Goal: Navigation & Orientation: Find specific page/section

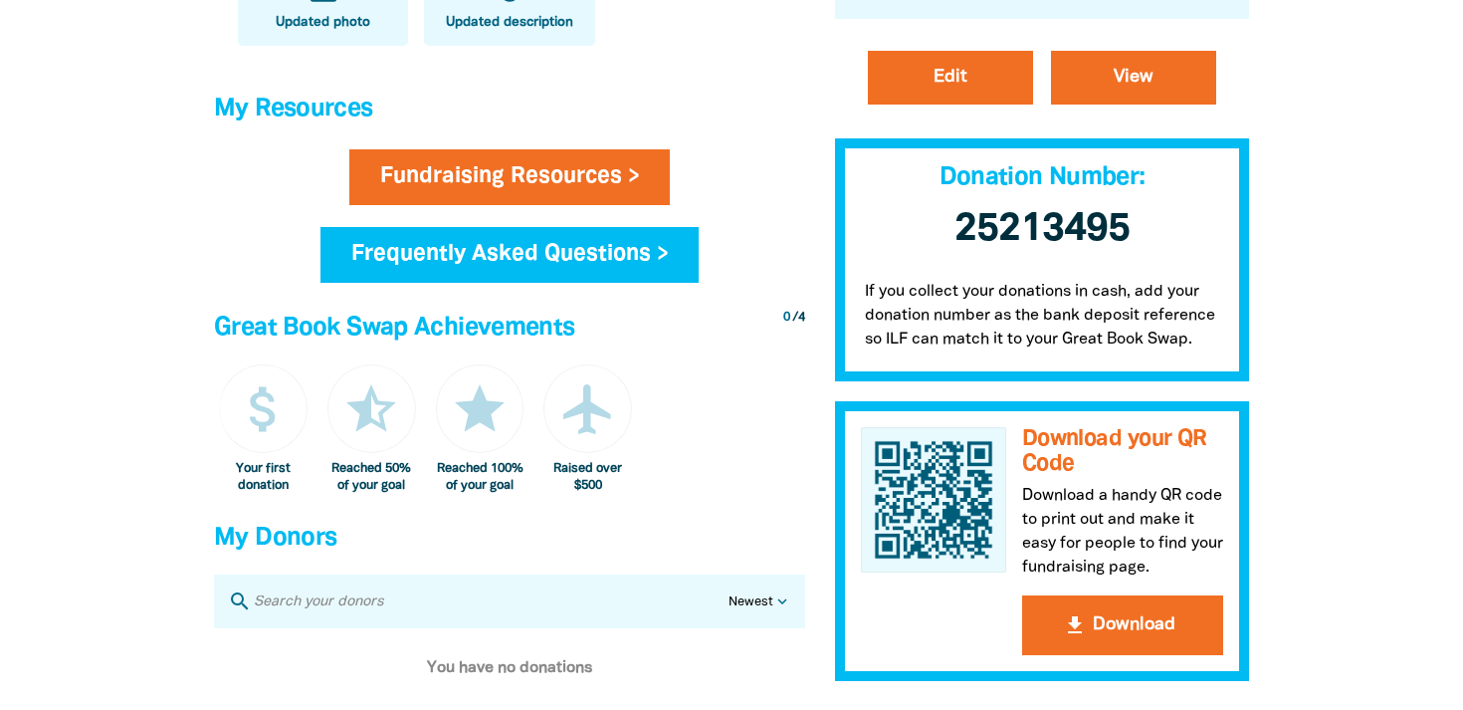
scroll to position [792, 0]
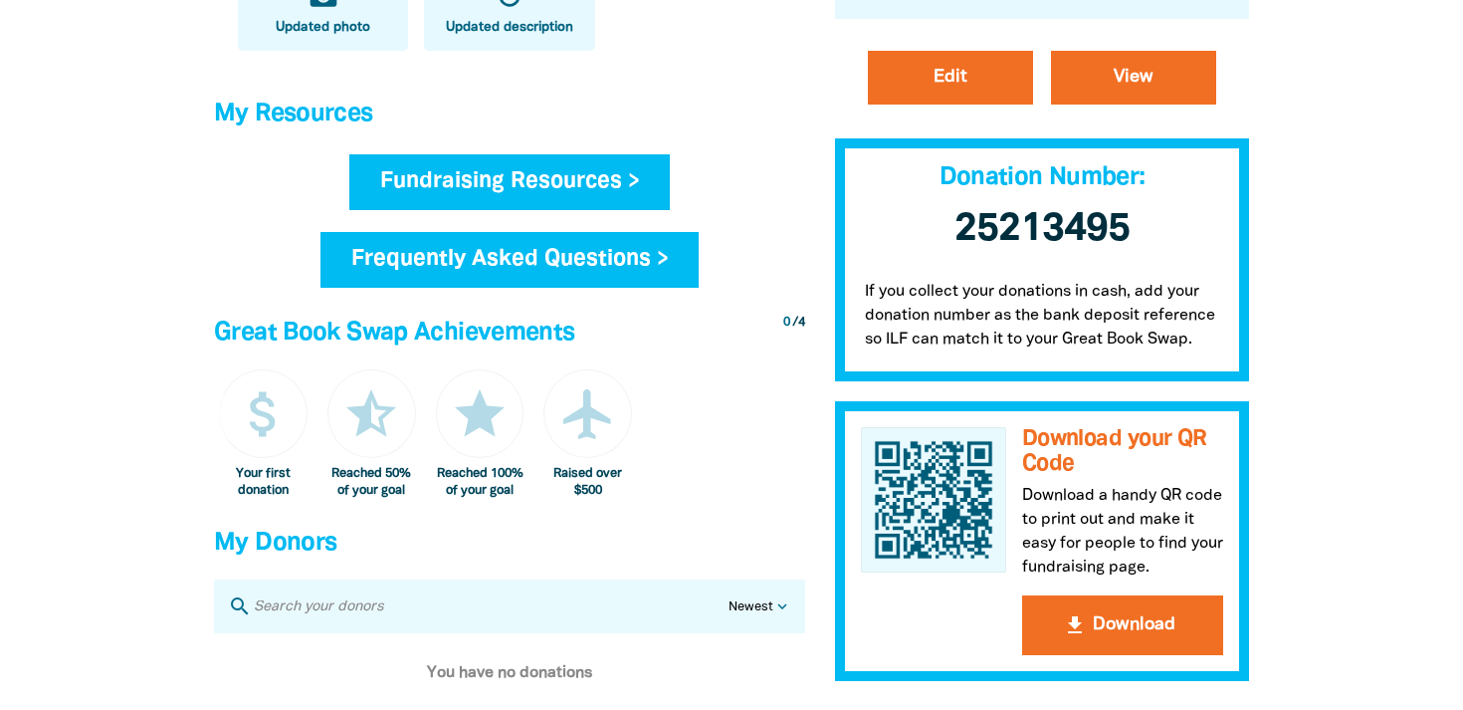
click at [619, 176] on link "Fundraising Resources >" at bounding box center [510, 182] width 322 height 56
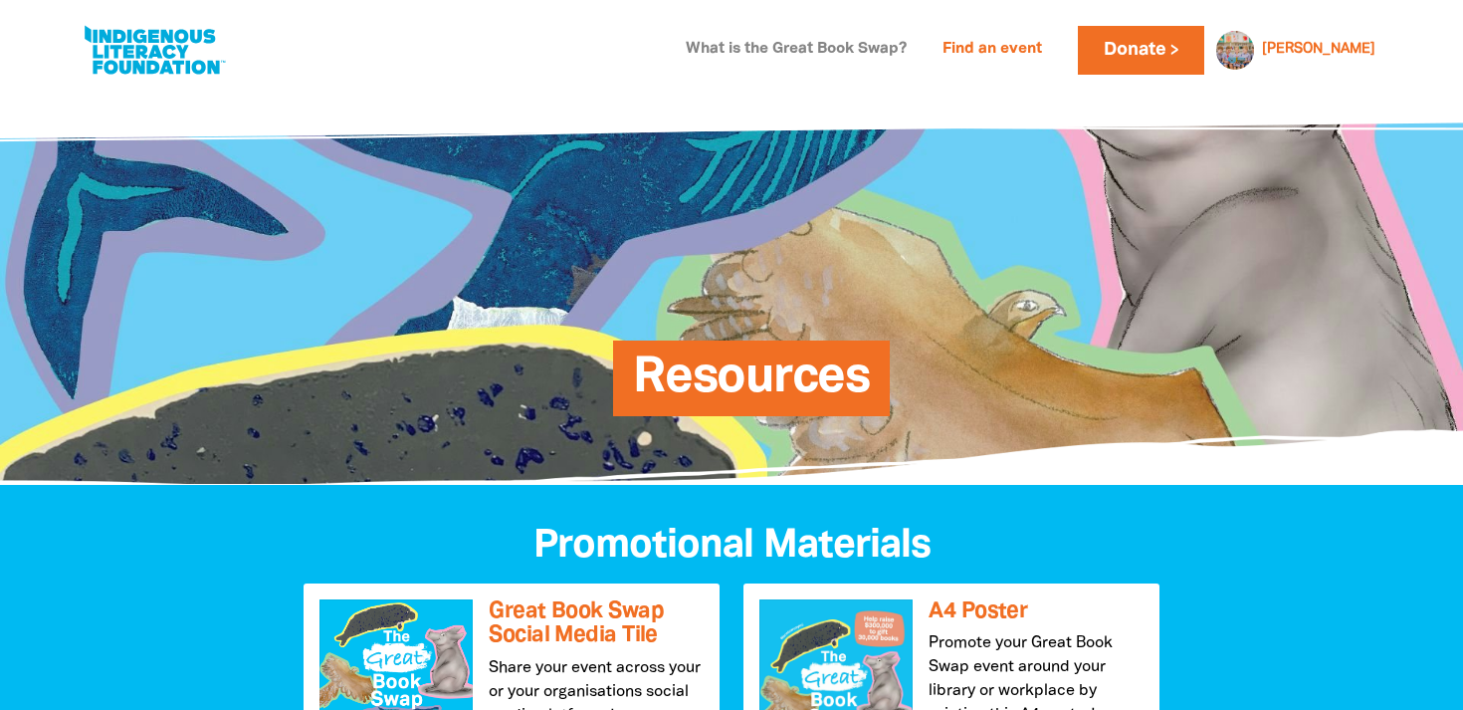
click at [919, 45] on link "What is the Great Book Swap?" at bounding box center [796, 50] width 245 height 32
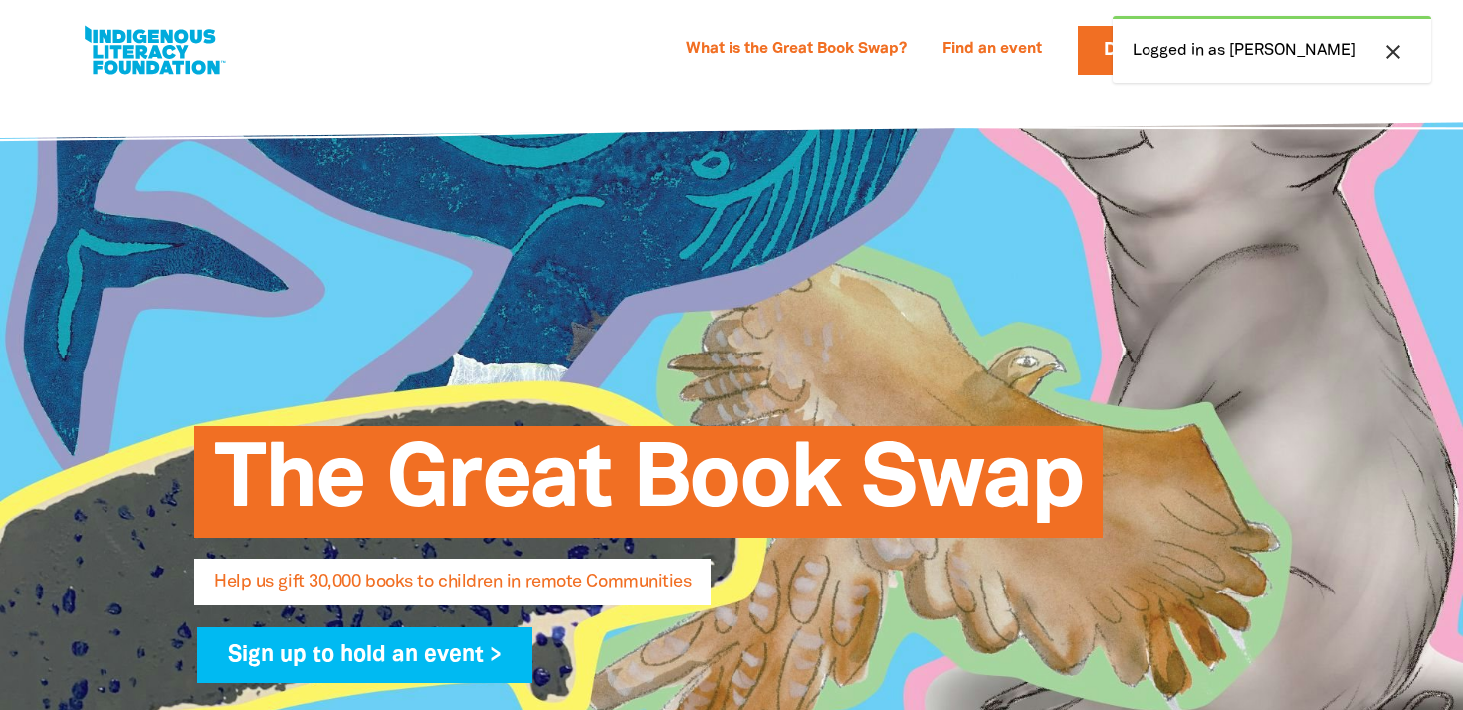
select select "AU"
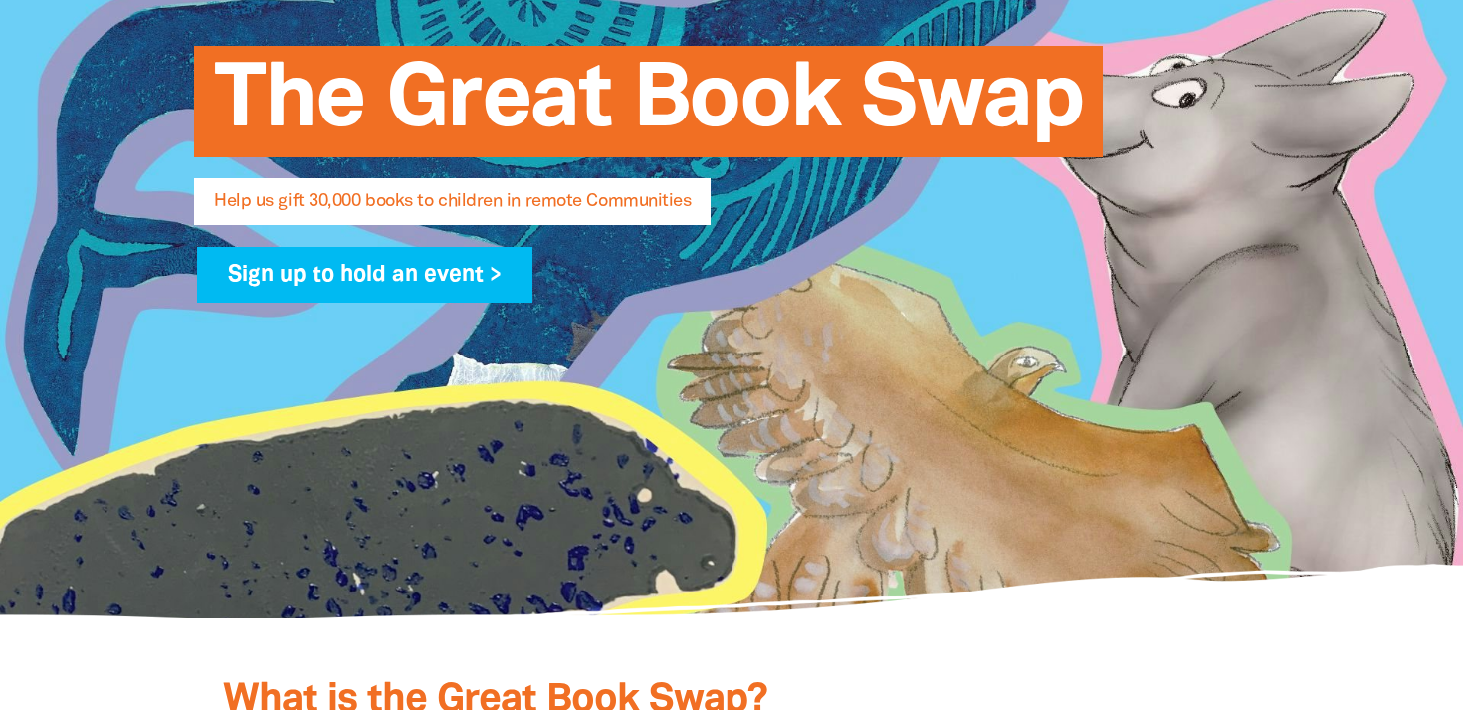
scroll to position [384, 0]
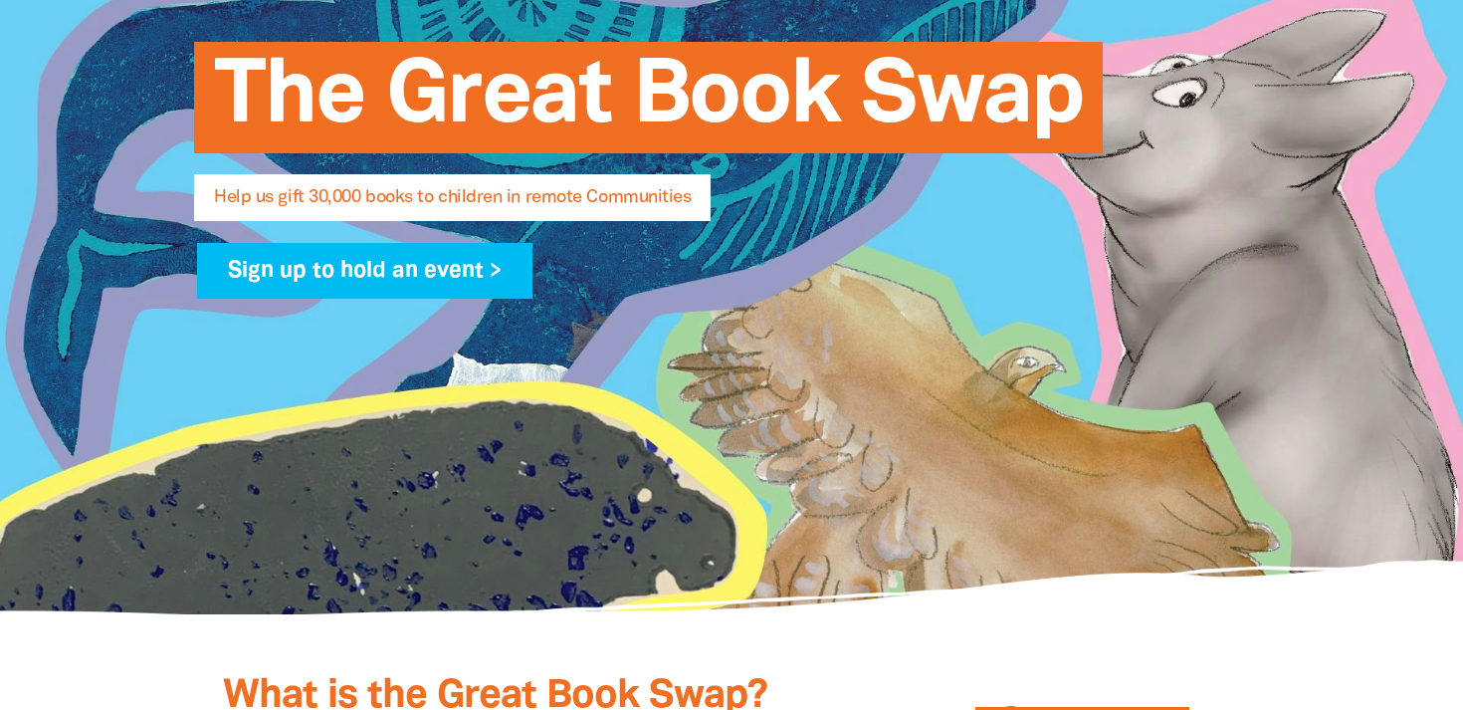
click at [656, 508] on div "The Great Book Swap Help us gift 30,000 books to children in remote Communities…" at bounding box center [731, 159] width 1194 height 909
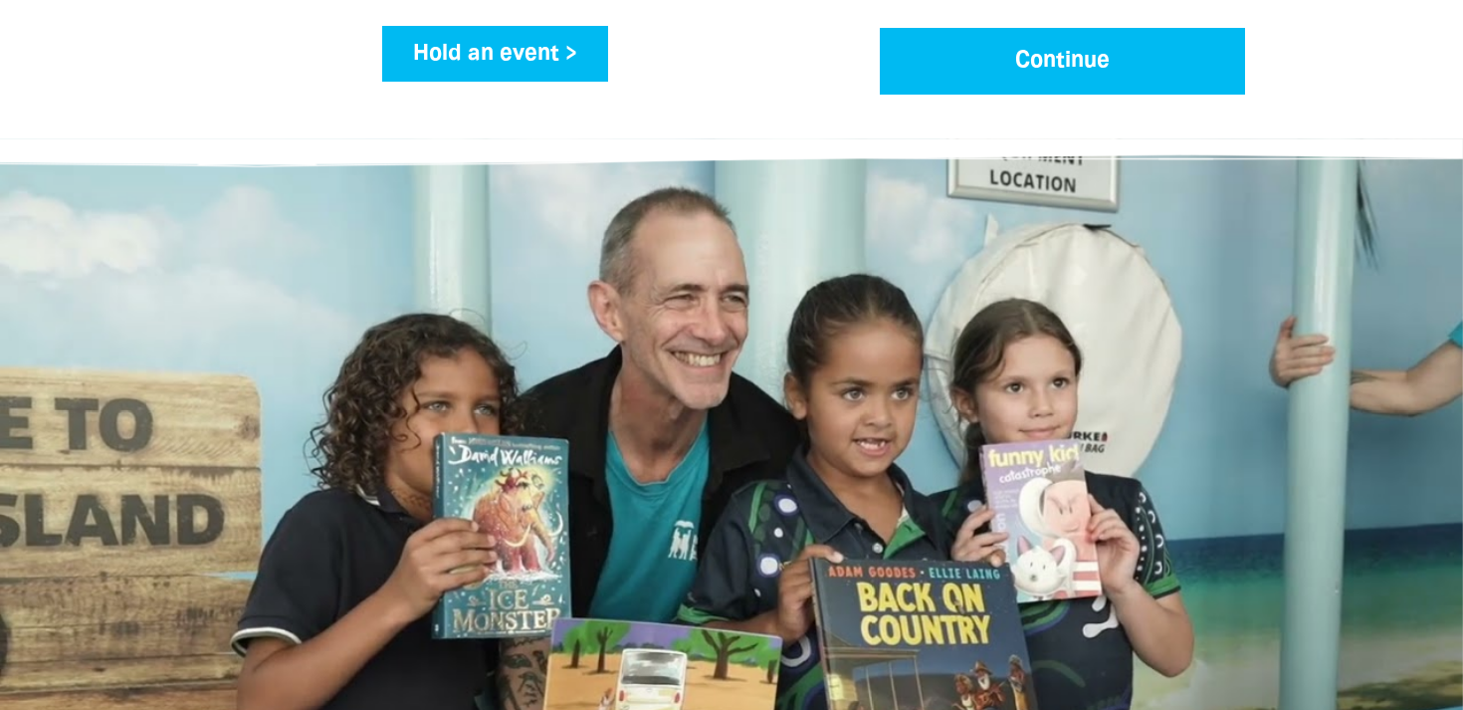
scroll to position [3064, 0]
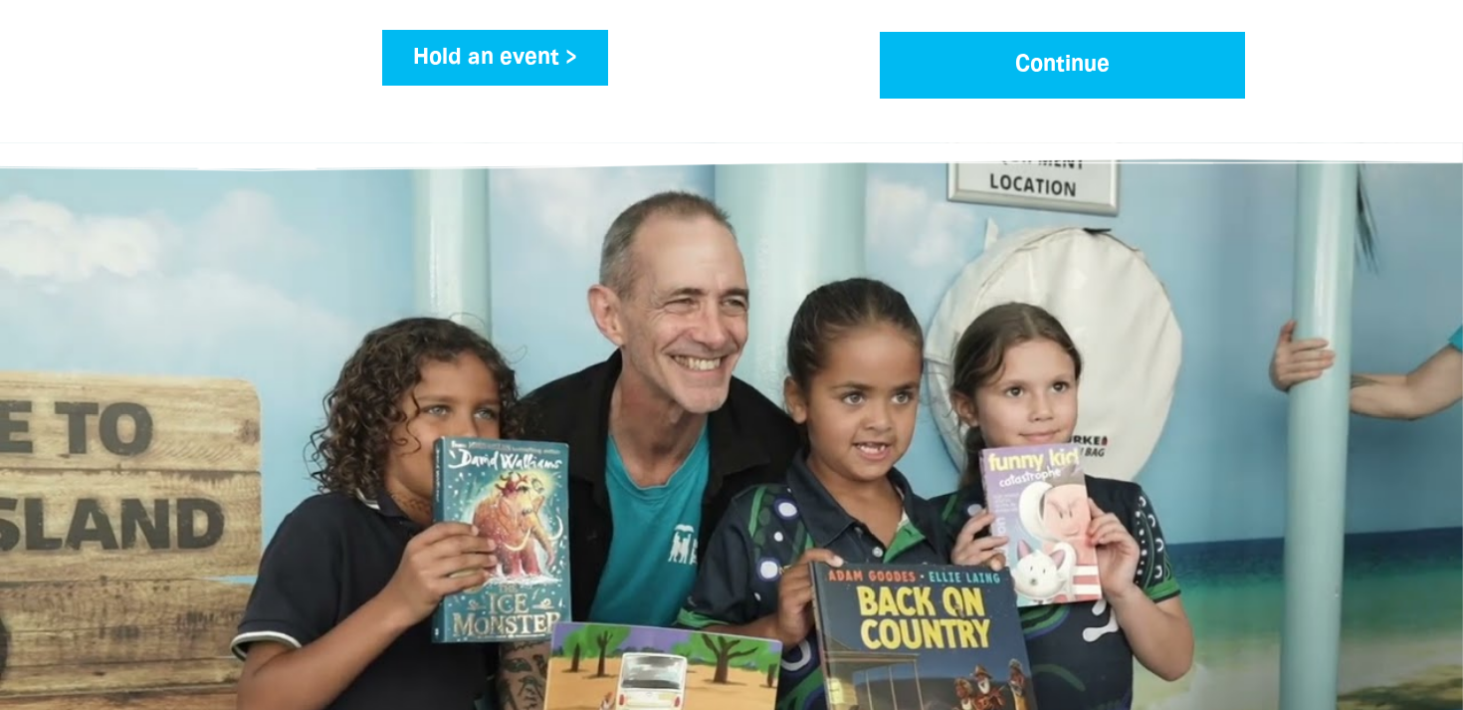
click at [134, 142] on div at bounding box center [731, 535] width 1194 height 786
click at [239, 142] on div at bounding box center [731, 535] width 1194 height 786
click at [588, 461] on div at bounding box center [731, 635] width 1155 height 348
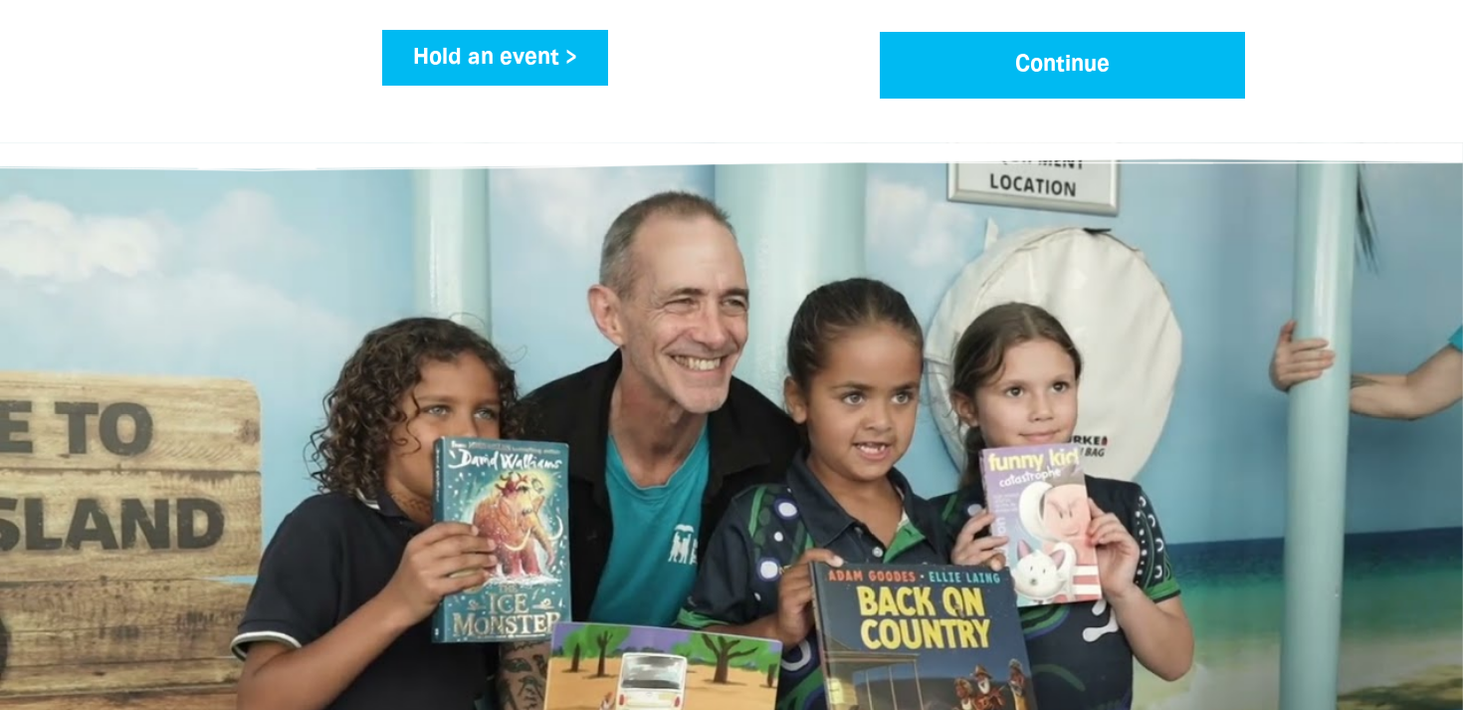
click at [789, 475] on div at bounding box center [731, 635] width 1155 height 348
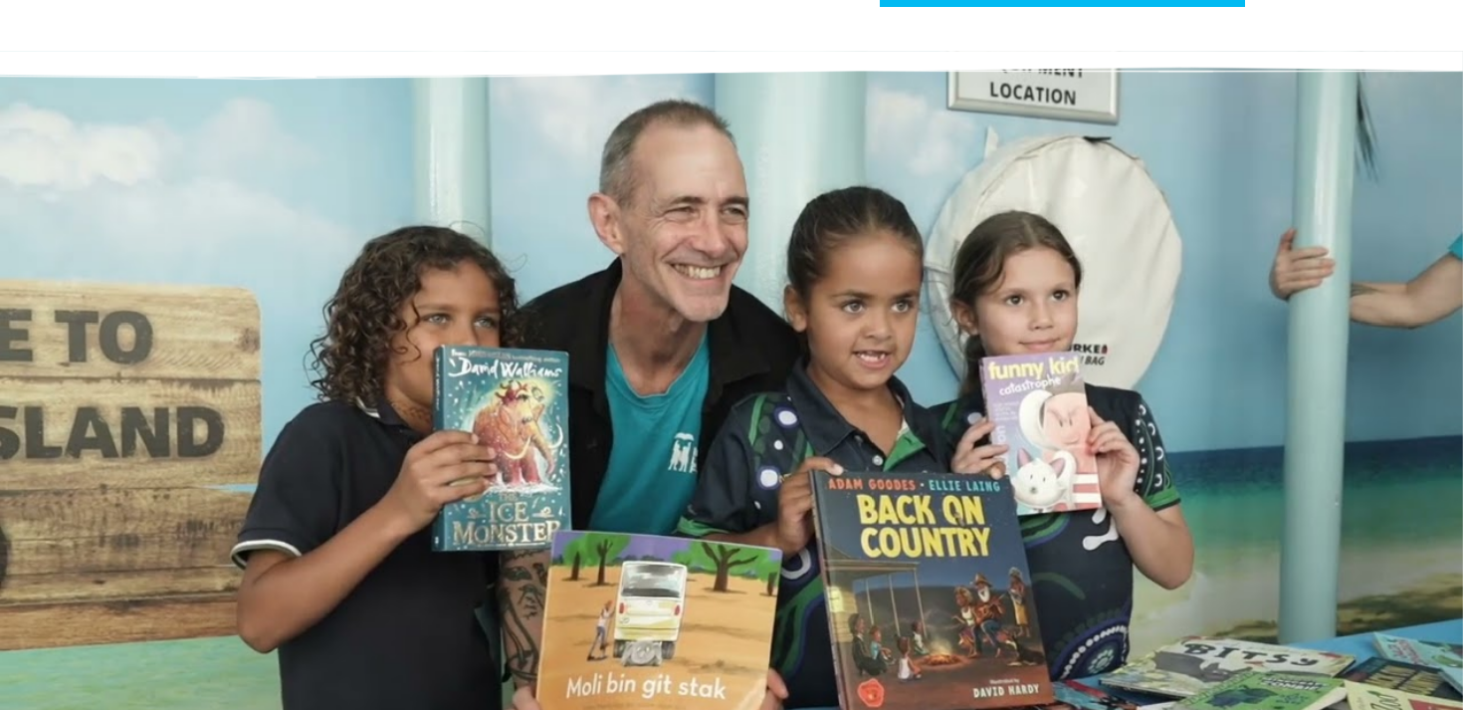
scroll to position [3153, 0]
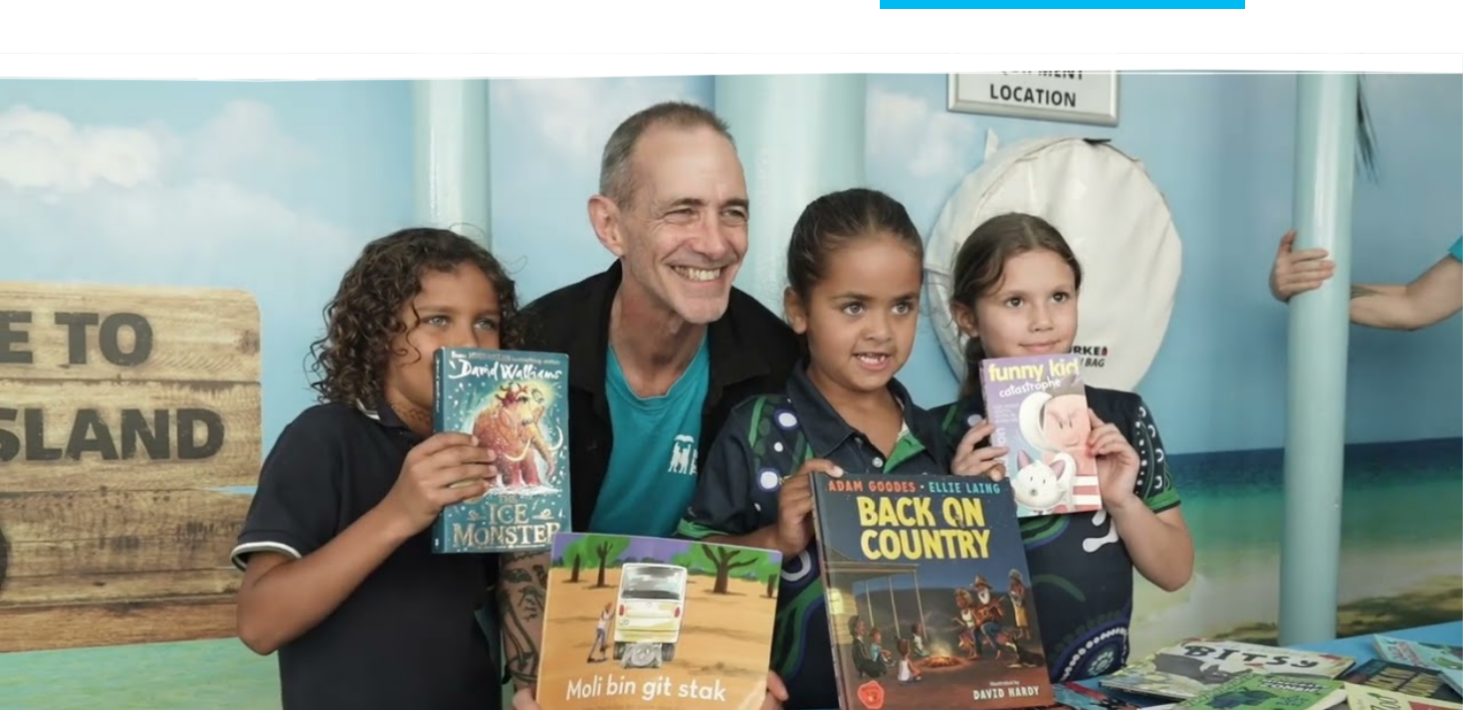
click at [830, 422] on div at bounding box center [731, 545] width 1155 height 348
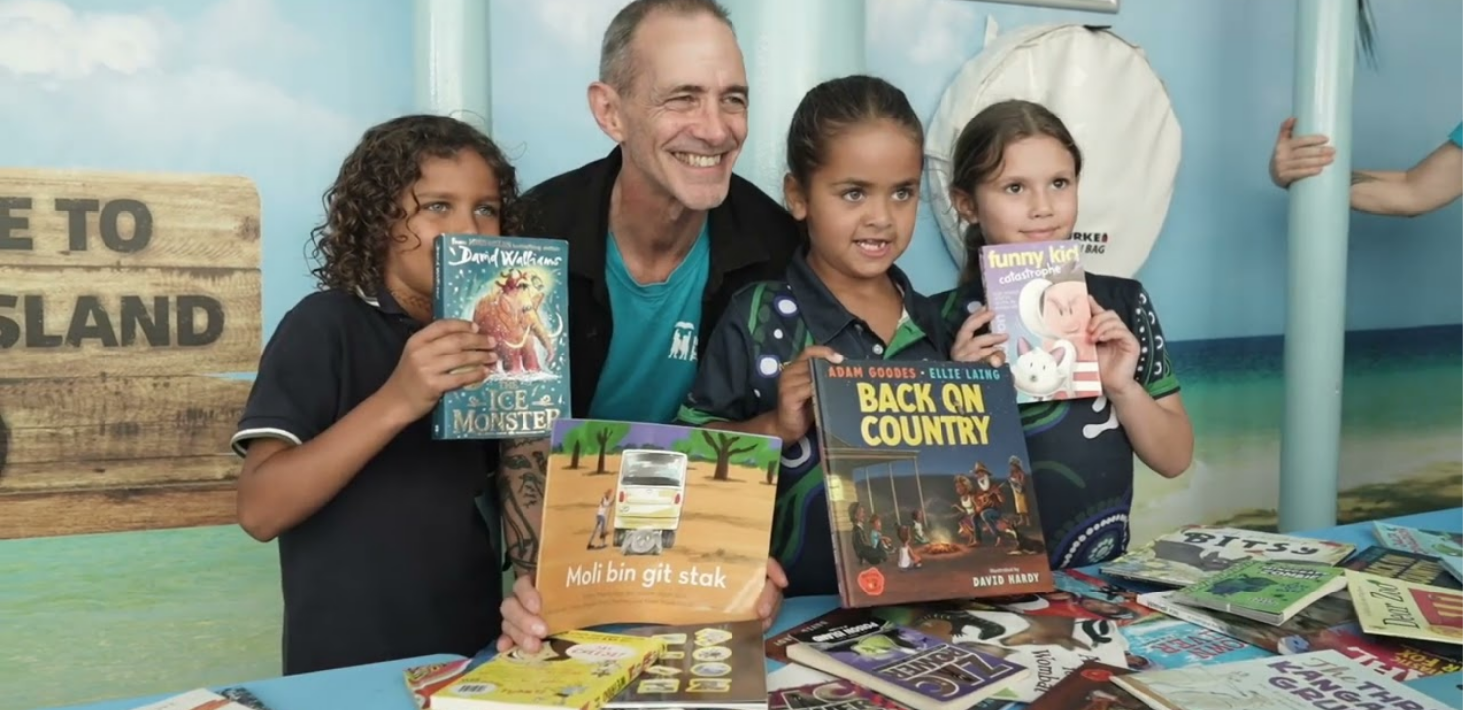
scroll to position [3236, 0]
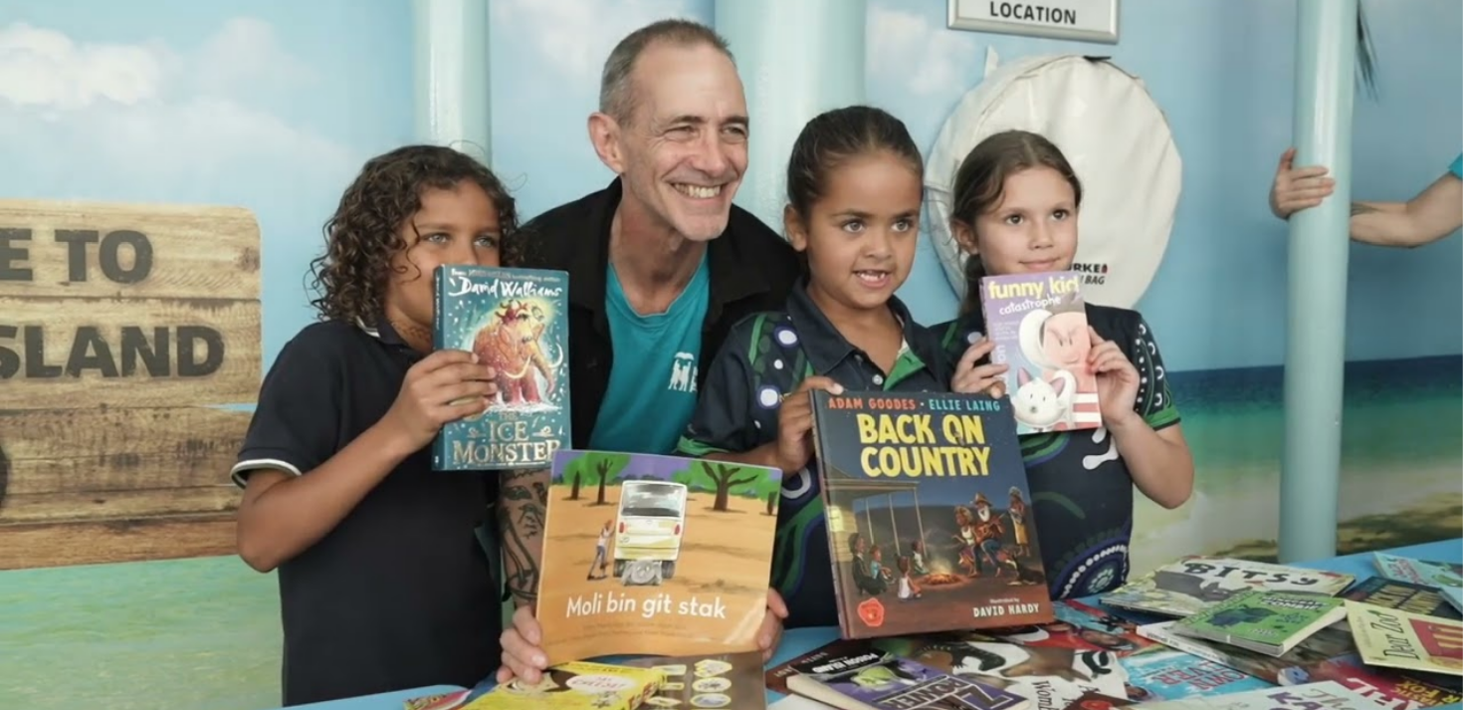
click at [725, 326] on div at bounding box center [731, 463] width 1155 height 348
click at [666, 322] on div at bounding box center [731, 463] width 1155 height 348
click at [678, 380] on div at bounding box center [731, 463] width 1155 height 348
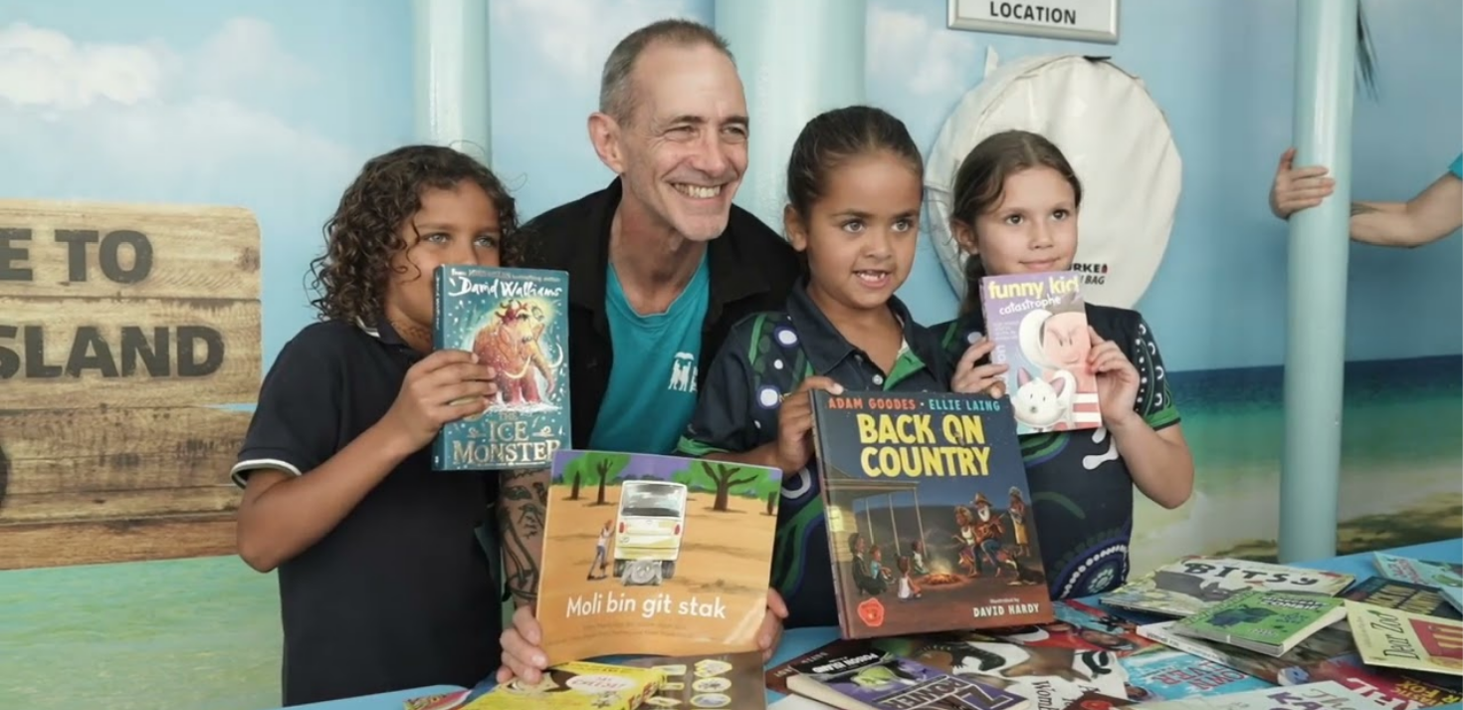
click at [678, 380] on div at bounding box center [731, 463] width 1155 height 348
click at [630, 400] on div at bounding box center [731, 463] width 1155 height 348
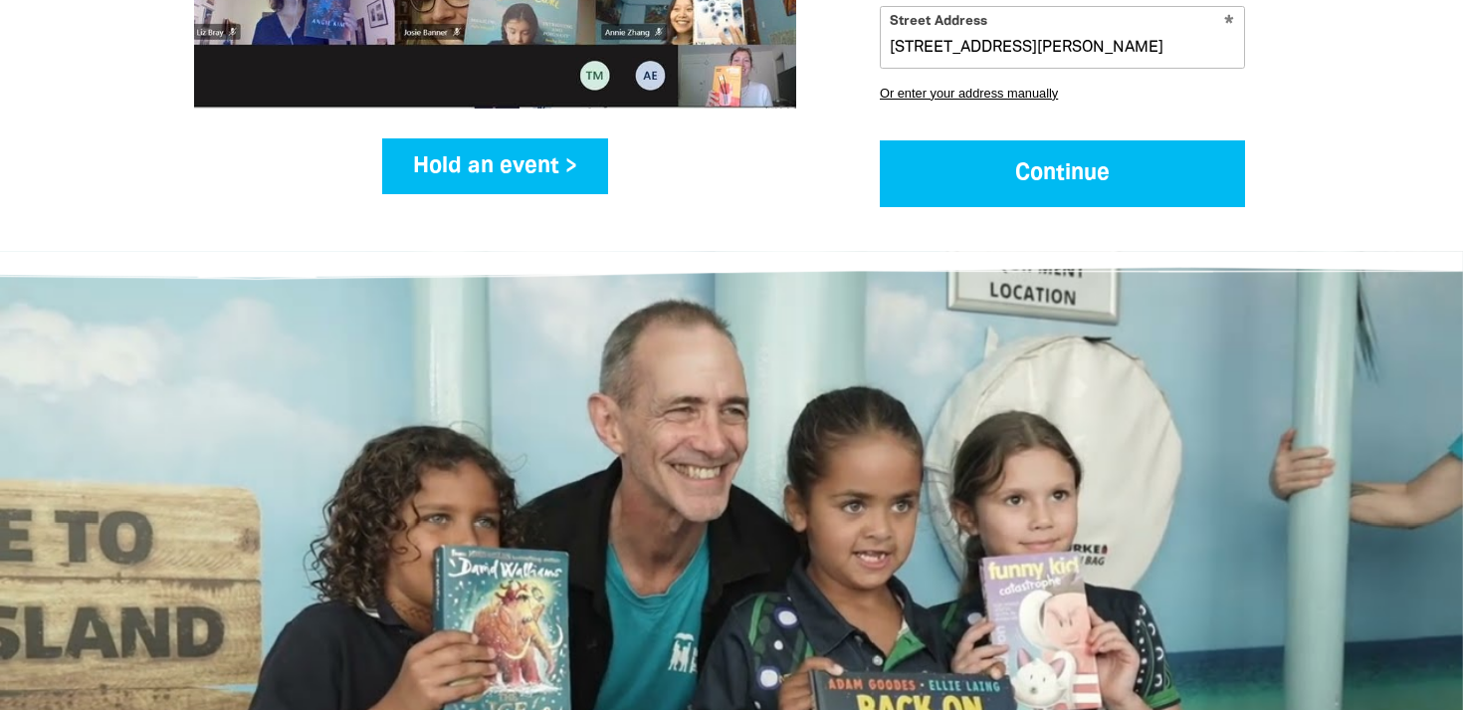
scroll to position [2719, 0]
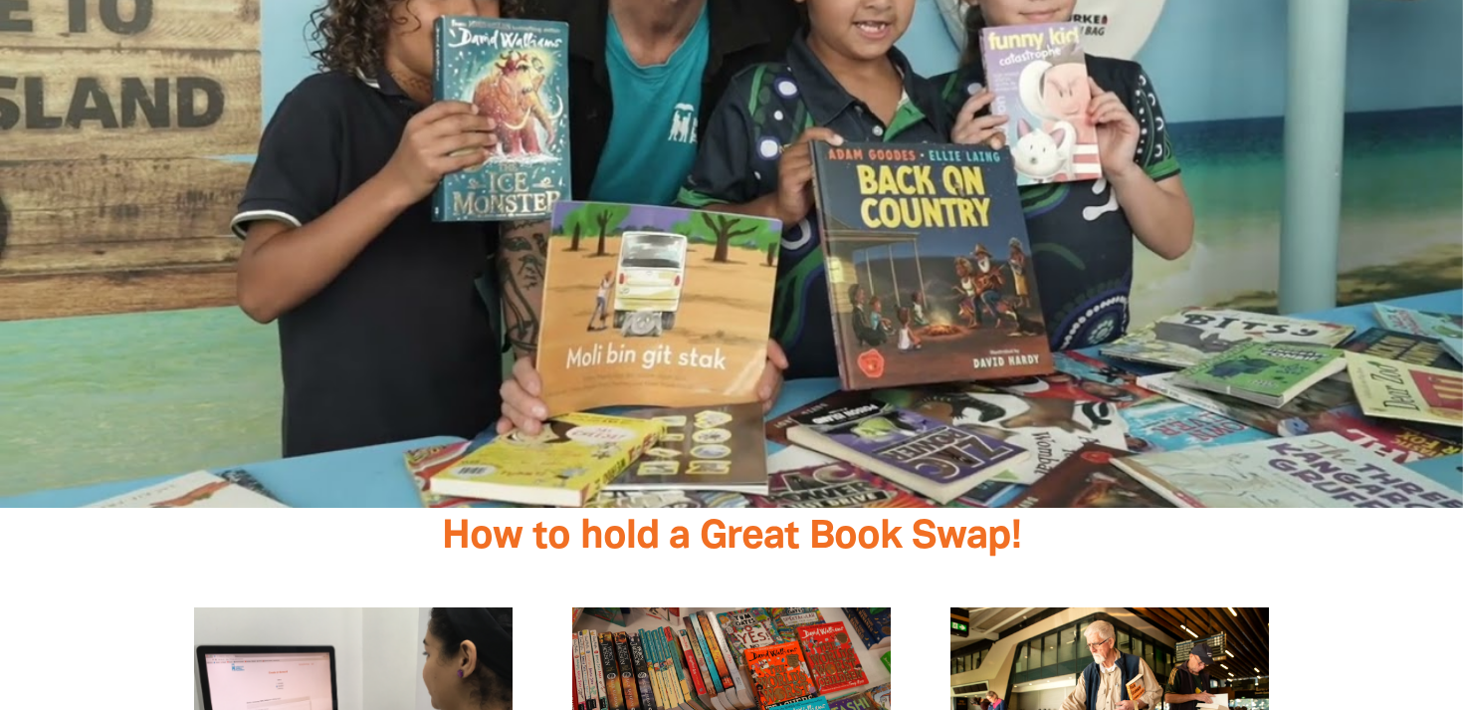
scroll to position [3307, 0]
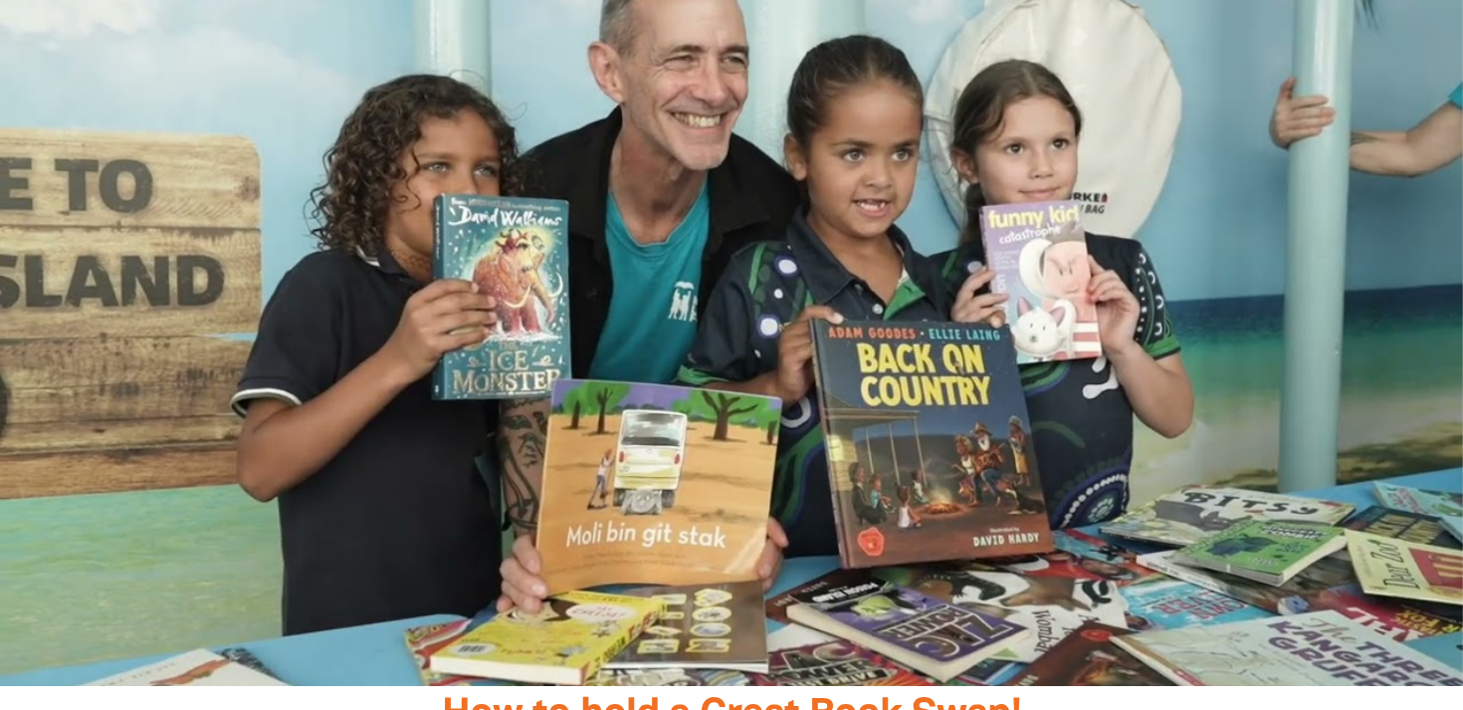
click at [300, 456] on div at bounding box center [731, 392] width 1155 height 348
click at [160, 536] on div at bounding box center [731, 292] width 1194 height 786
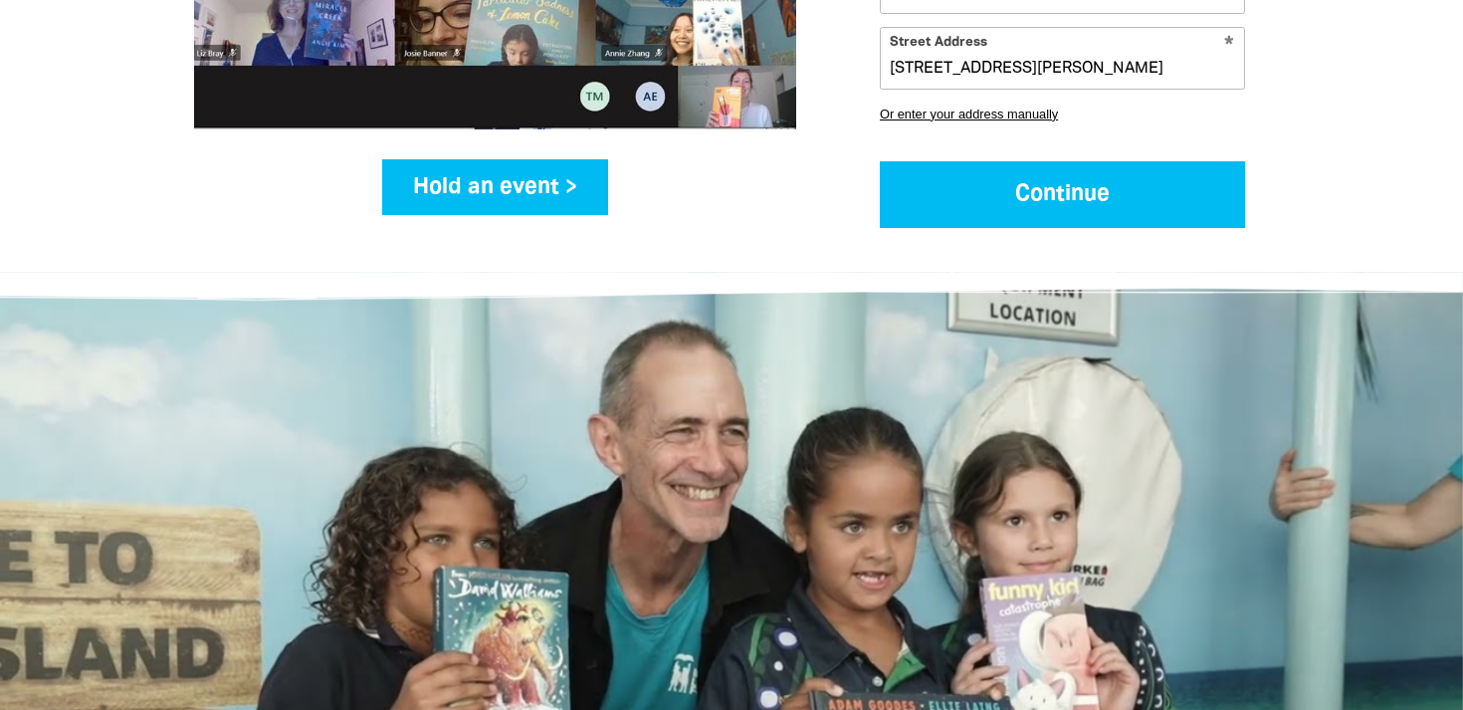
scroll to position [2766, 0]
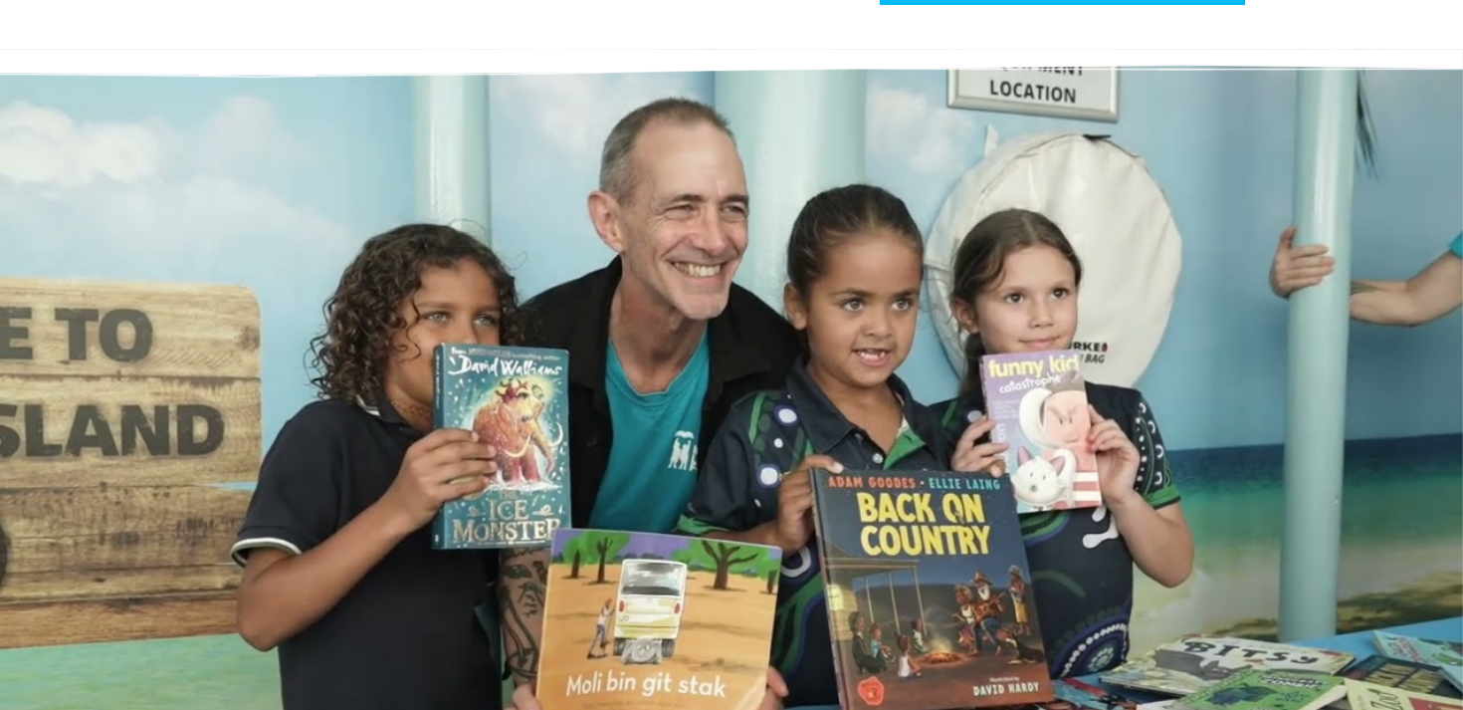
scroll to position [3060, 0]
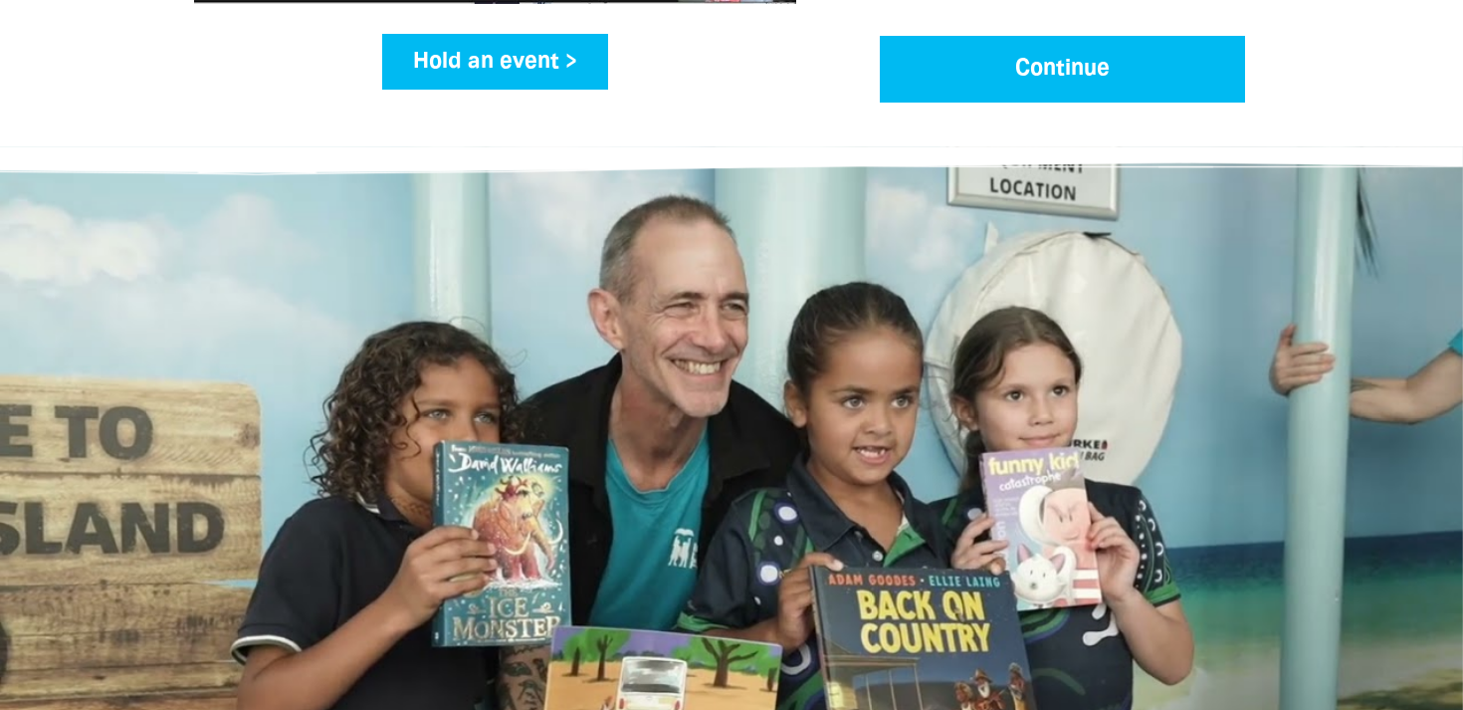
click at [399, 465] on div at bounding box center [731, 639] width 1155 height 348
click at [567, 338] on div at bounding box center [731, 539] width 1175 height 547
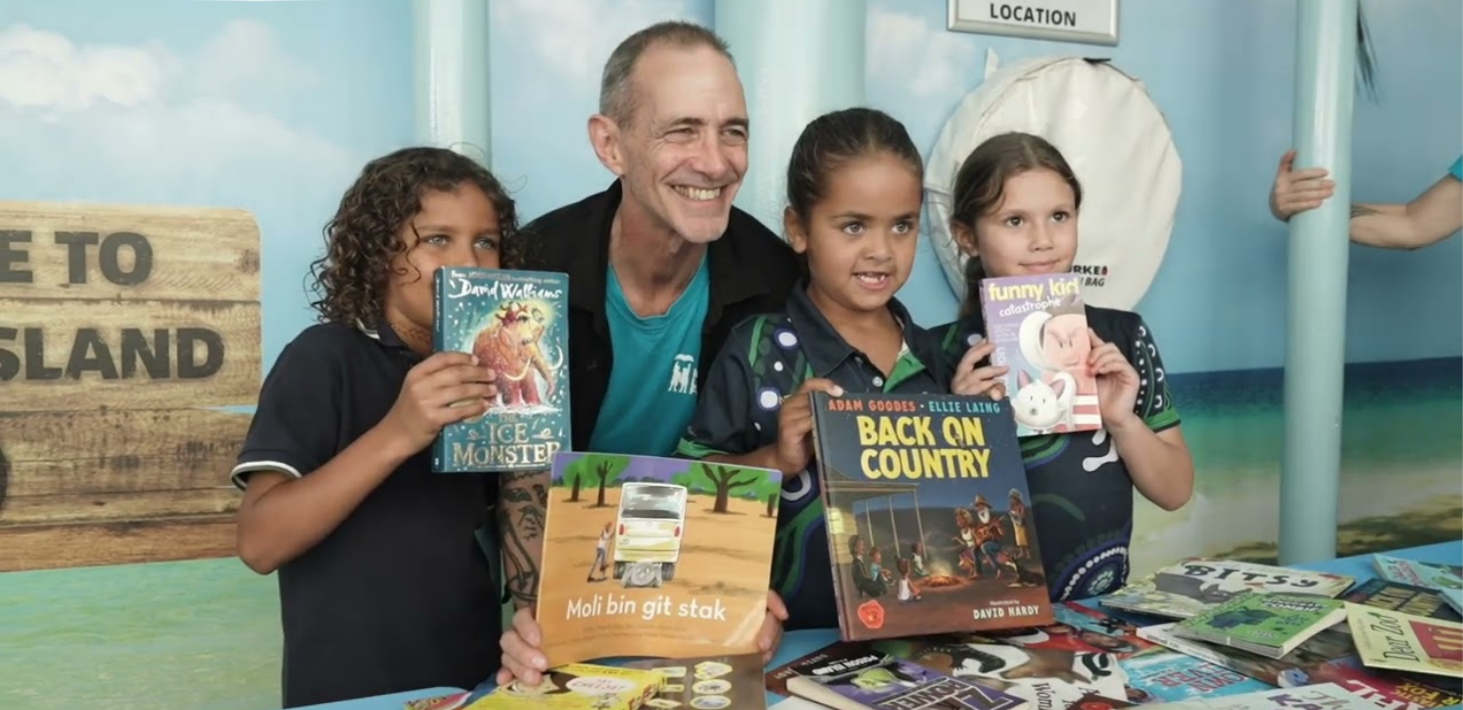
scroll to position [3088, 0]
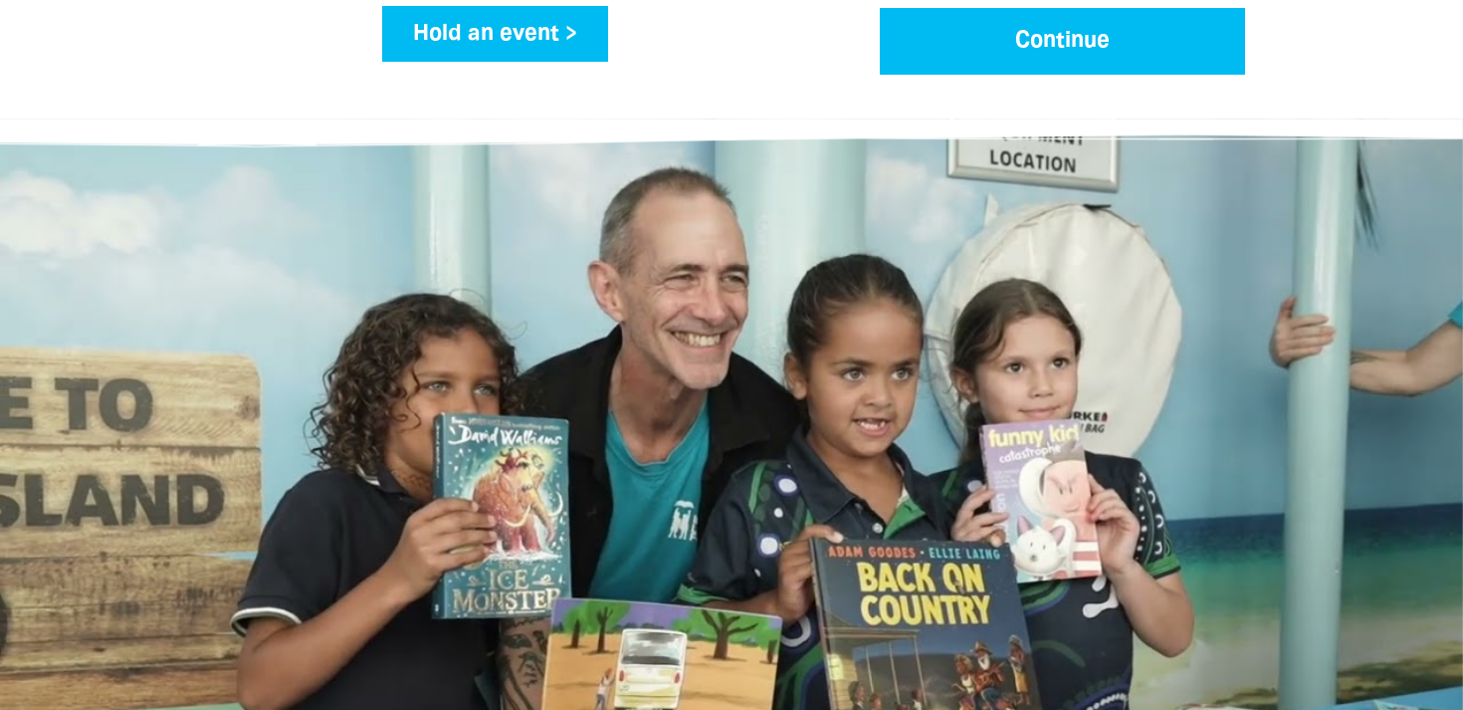
click at [288, 437] on div at bounding box center [731, 611] width 1155 height 348
click at [562, 437] on div at bounding box center [731, 611] width 1155 height 348
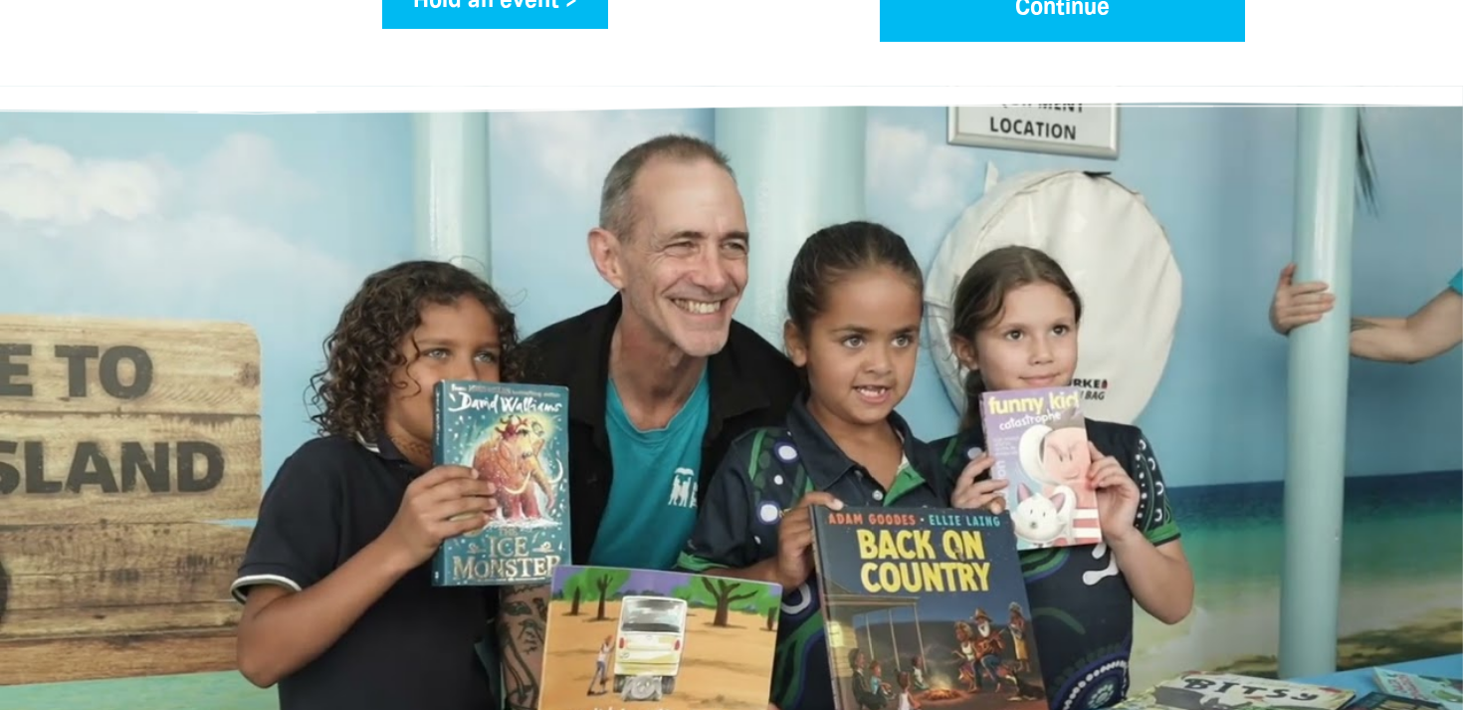
scroll to position [3122, 0]
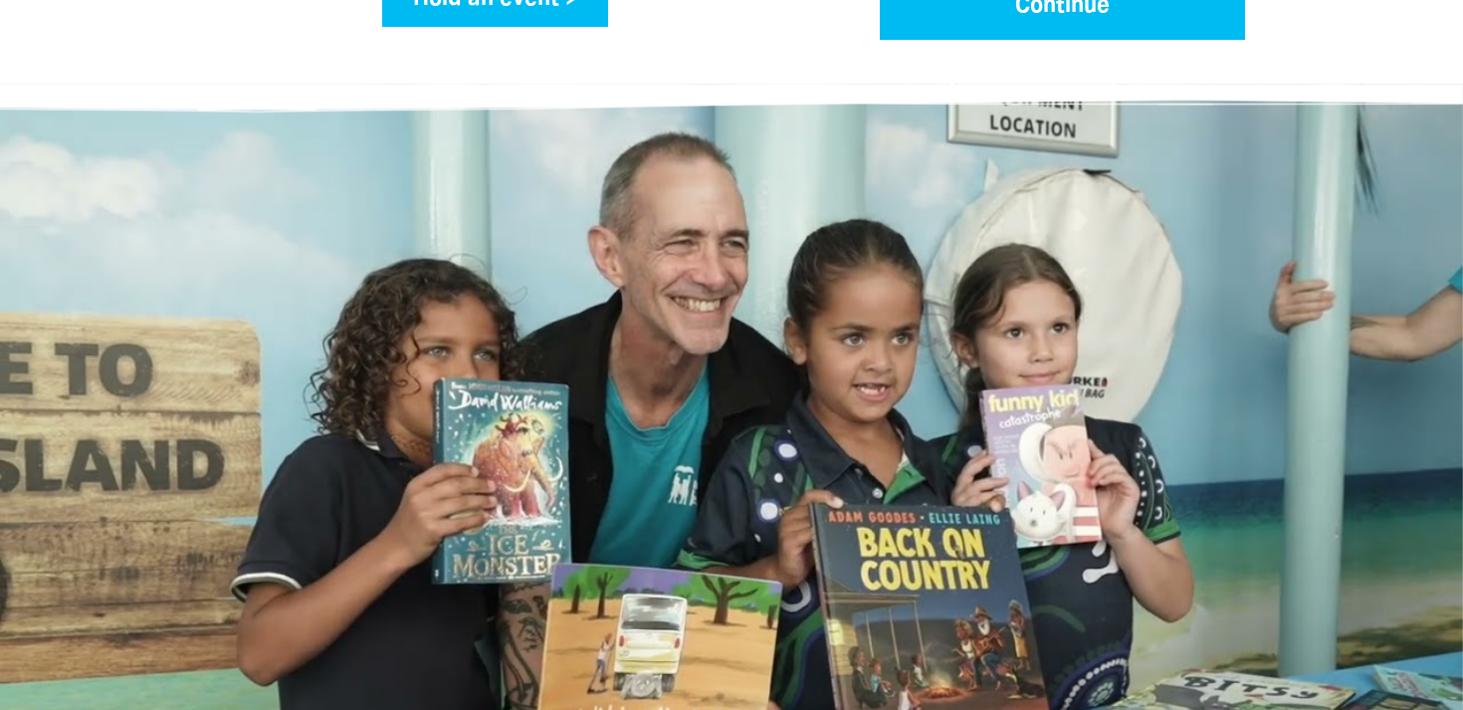
click at [718, 402] on div at bounding box center [731, 576] width 1155 height 348
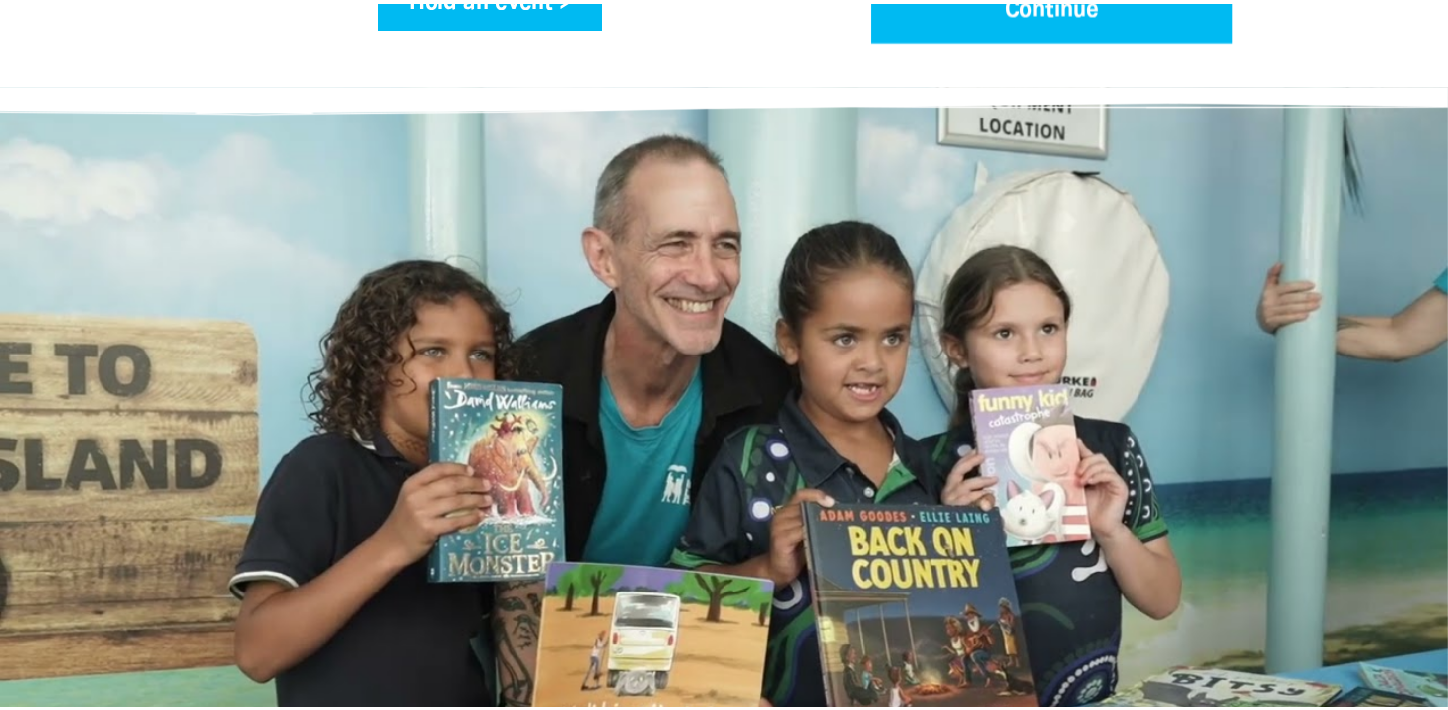
scroll to position [3098, 0]
